Goal: Task Accomplishment & Management: Use online tool/utility

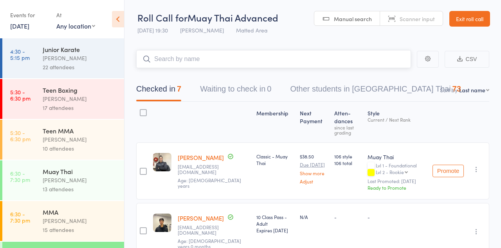
scroll to position [82, 0]
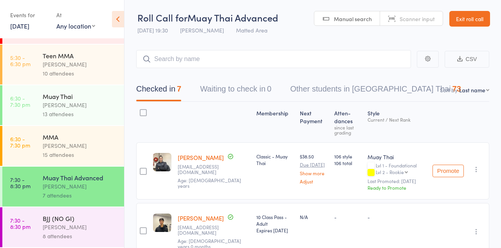
click at [81, 234] on div "8 attendees" at bounding box center [80, 236] width 75 height 9
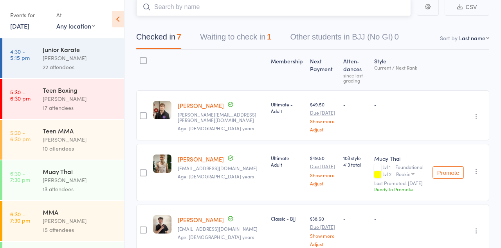
scroll to position [52, 0]
click at [265, 5] on input "search" at bounding box center [273, 7] width 275 height 18
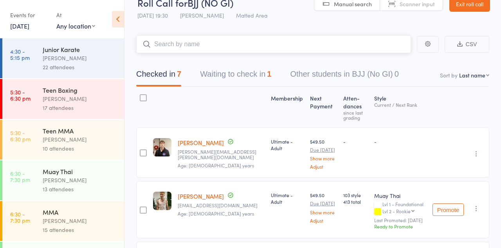
scroll to position [0, 0]
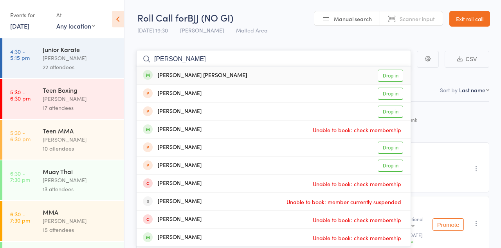
type input "[PERSON_NAME]"
click at [397, 76] on link "Drop in" at bounding box center [390, 76] width 25 height 12
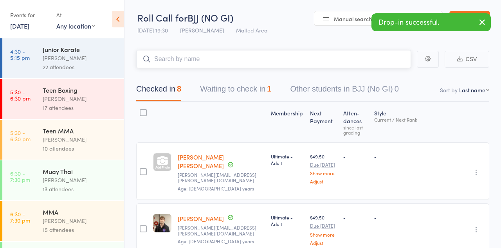
click at [261, 92] on button "Waiting to check in 1" at bounding box center [235, 91] width 71 height 21
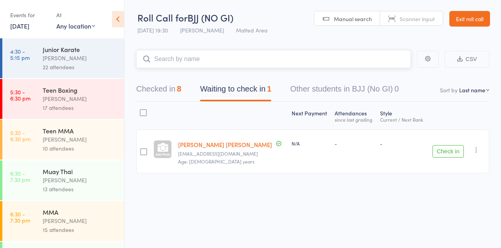
click at [176, 92] on button "Checked in 8" at bounding box center [158, 91] width 45 height 21
